Goal: Navigation & Orientation: Find specific page/section

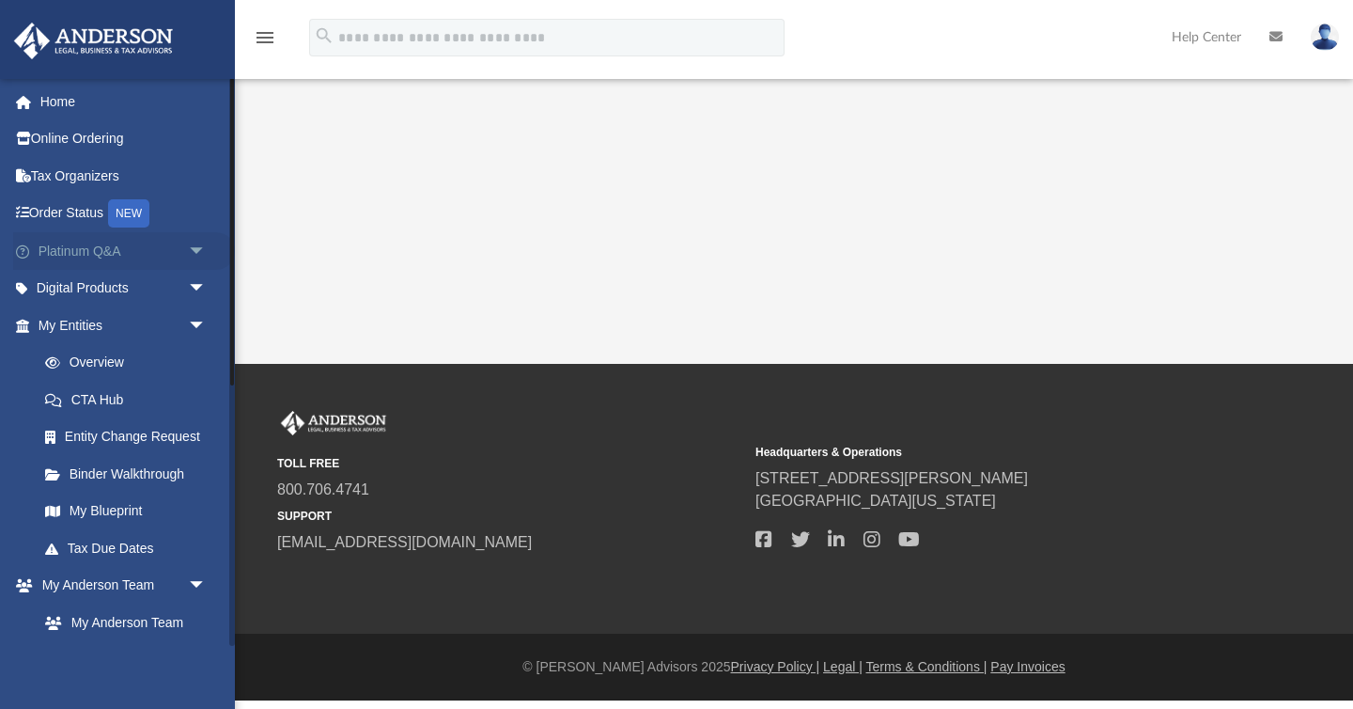
click at [201, 249] on span "arrow_drop_down" at bounding box center [207, 251] width 38 height 39
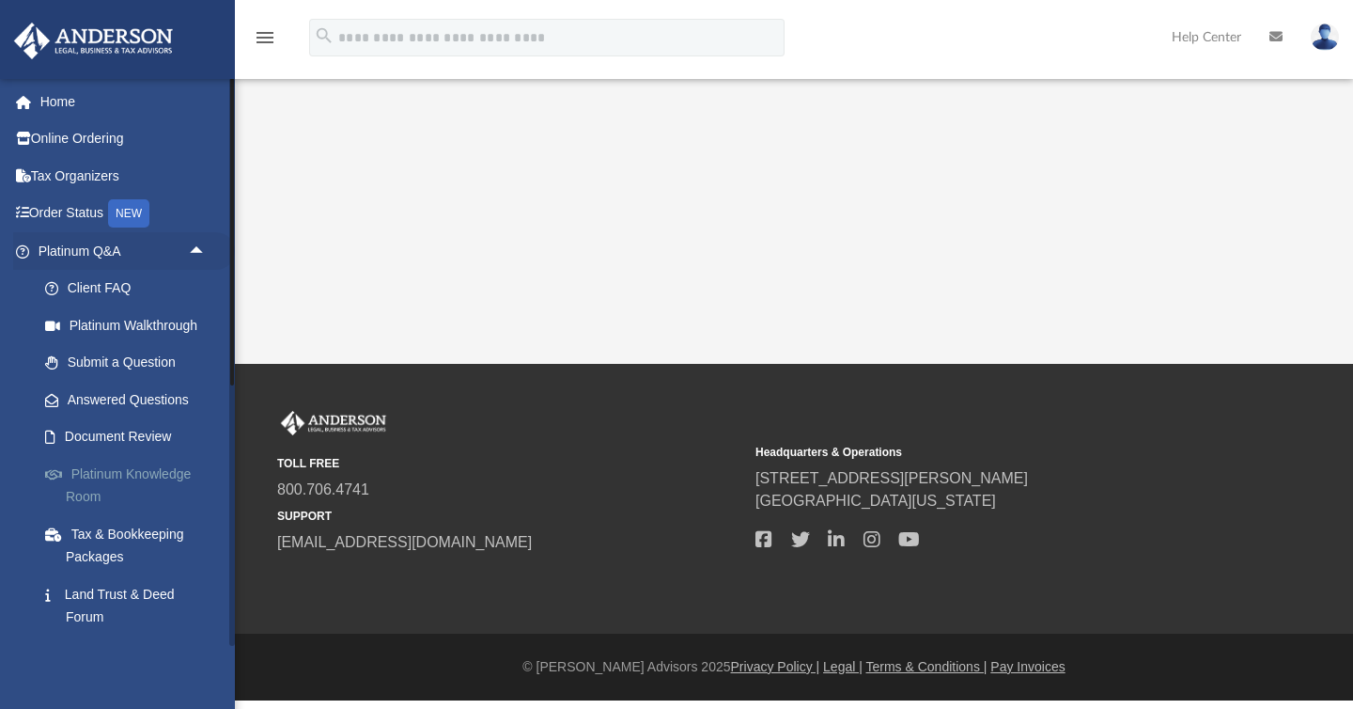
click at [88, 487] on link "Platinum Knowledge Room" at bounding box center [130, 485] width 209 height 60
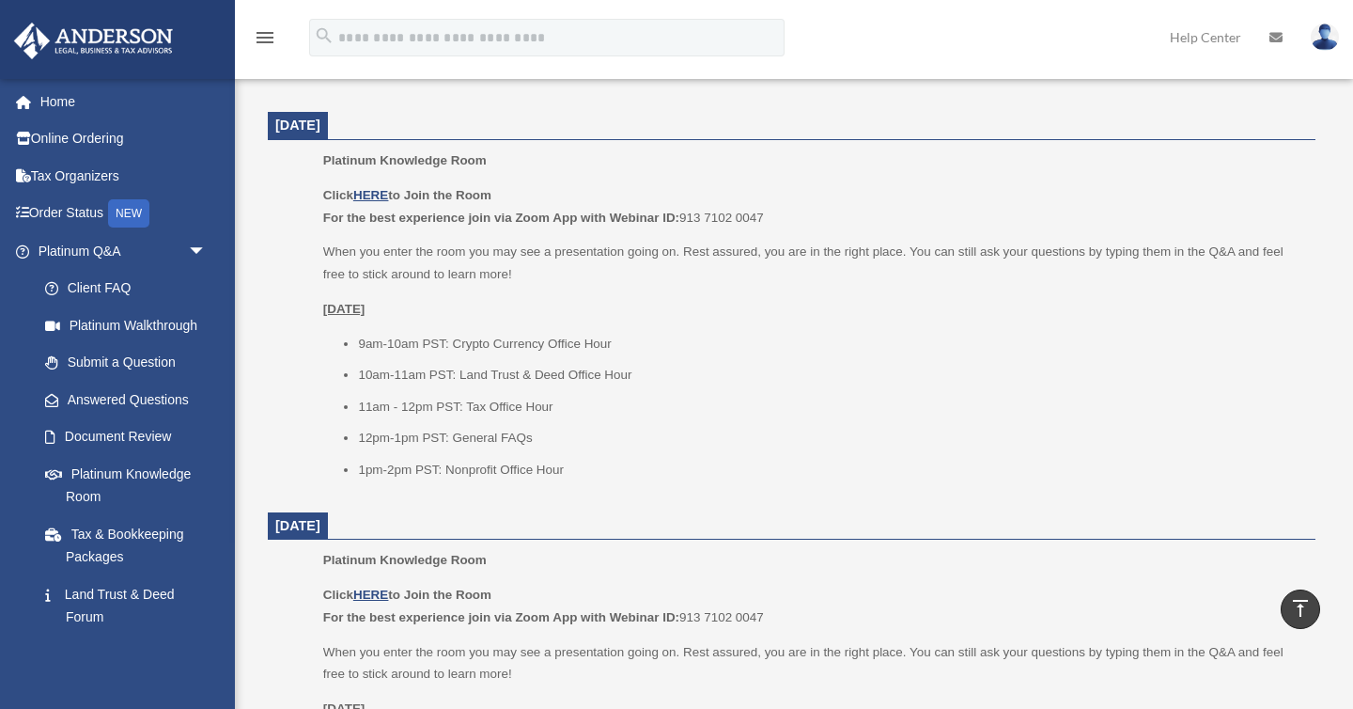
scroll to position [761, 0]
click at [377, 188] on u "HERE" at bounding box center [370, 191] width 35 height 14
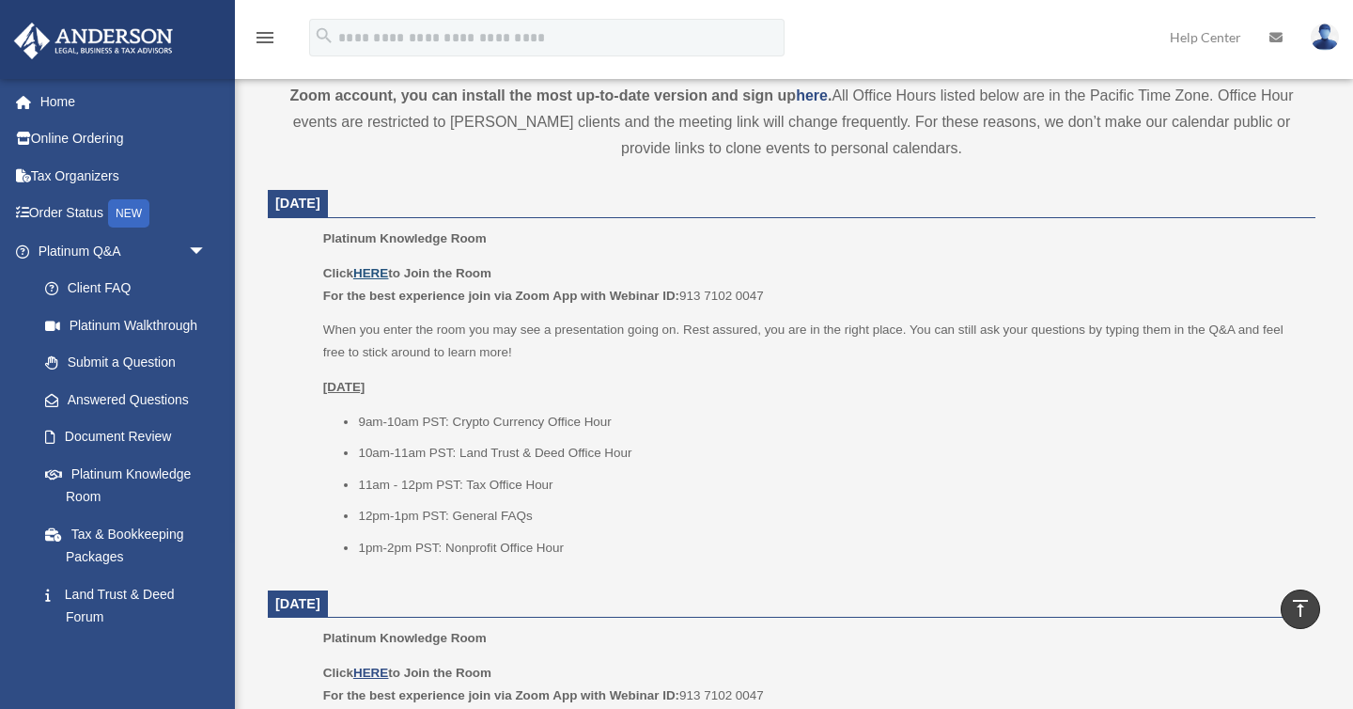
scroll to position [683, 0]
